Goal: Information Seeking & Learning: Learn about a topic

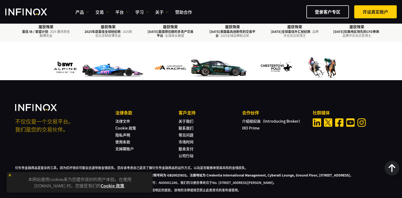
scroll to position [1797, 0]
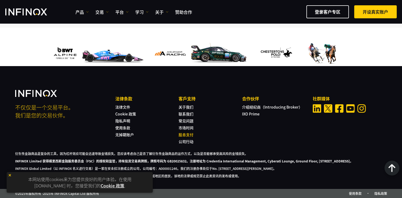
click at [180, 132] on link "股息支付" at bounding box center [185, 134] width 15 height 5
click at [294, 41] on img at bounding box center [304, 53] width 98 height 25
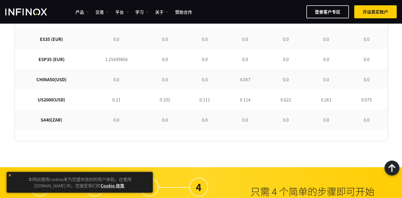
scroll to position [325, 0]
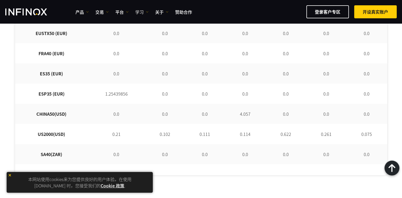
click at [138, 13] on link "学习" at bounding box center [141, 12] width 13 height 6
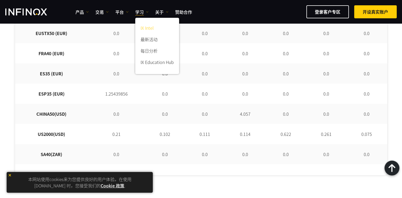
click at [144, 27] on link "IX Intel" at bounding box center [157, 28] width 44 height 11
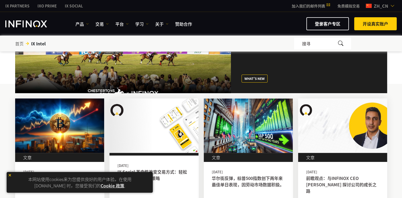
scroll to position [191, 0]
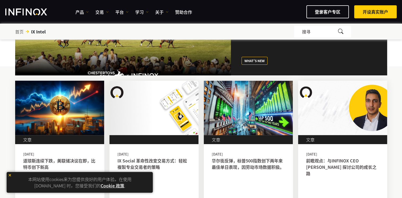
click at [128, 10] on ul "产品 产品 产品信息 交易 账户" at bounding box center [133, 12] width 117 height 6
click at [167, 26] on div "首页 跳转到： IX Intel 跳转到： 搜寻" at bounding box center [201, 32] width 372 height 12
click at [122, 10] on link "平台" at bounding box center [121, 12] width 13 height 6
